Goal: Find contact information: Find contact information

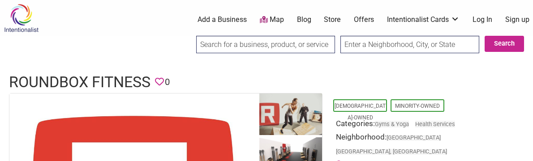
scroll to position [613, 0]
